Goal: Find specific page/section: Find specific page/section

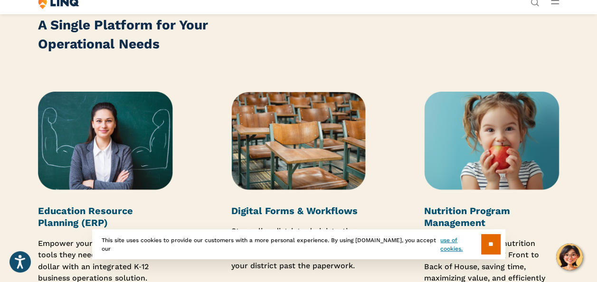
scroll to position [1187, 0]
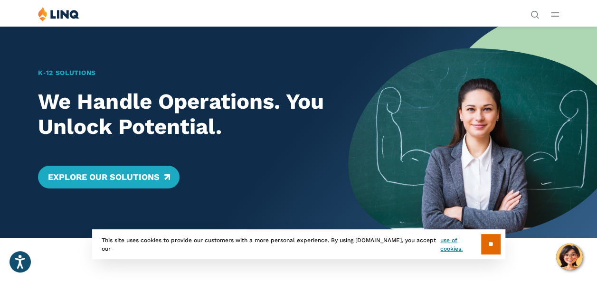
click at [459, 156] on span "State S-EBT Programs" at bounding box center [490, 159] width 63 height 7
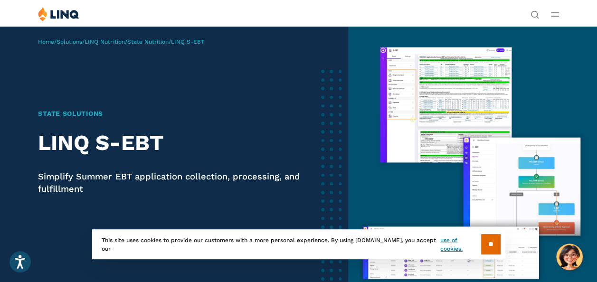
click at [453, 100] on span "NEW School Nutrition Suite" at bounding box center [490, 97] width 75 height 7
